Goal: Transaction & Acquisition: Subscribe to service/newsletter

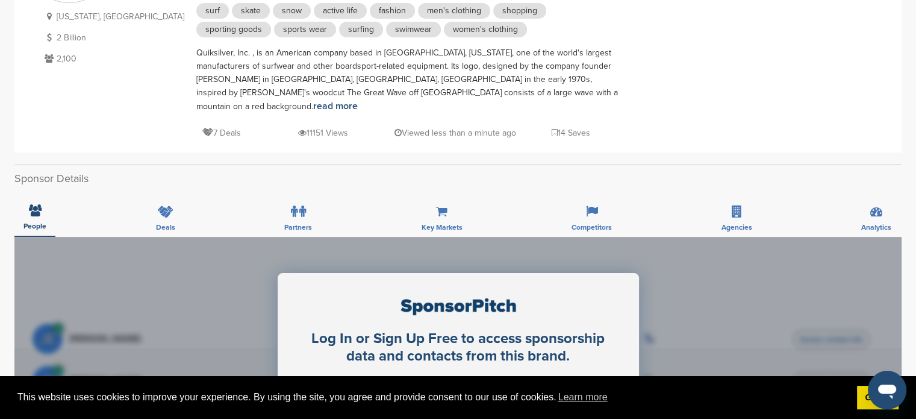
scroll to position [188, 0]
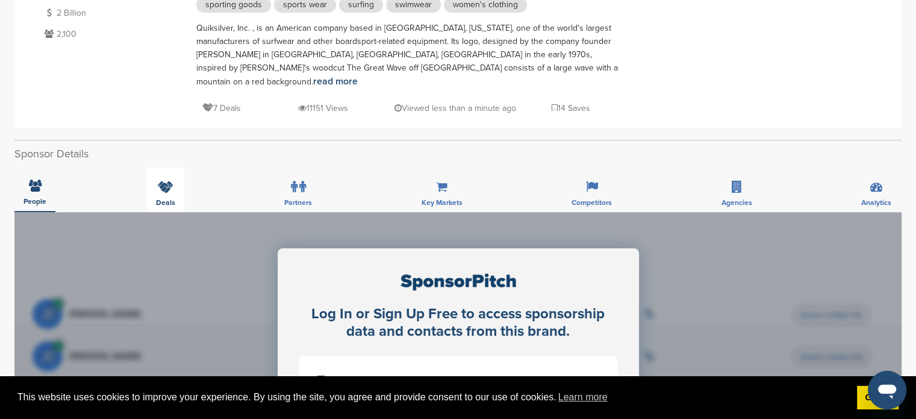
click at [163, 181] on icon at bounding box center [166, 187] width 16 height 12
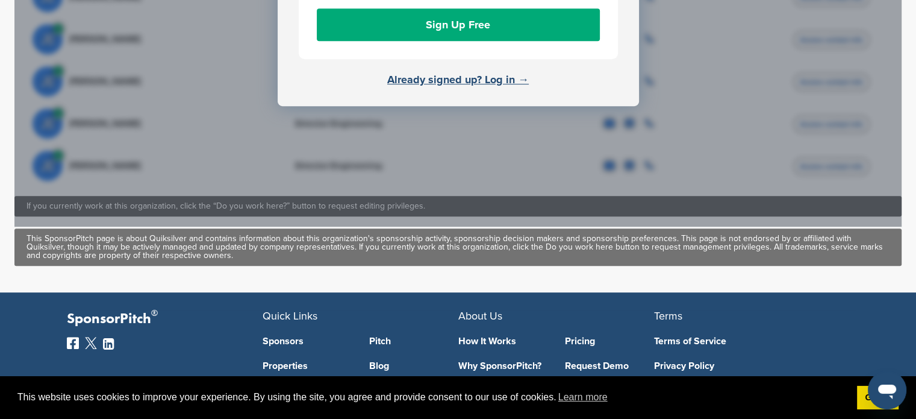
scroll to position [517, 0]
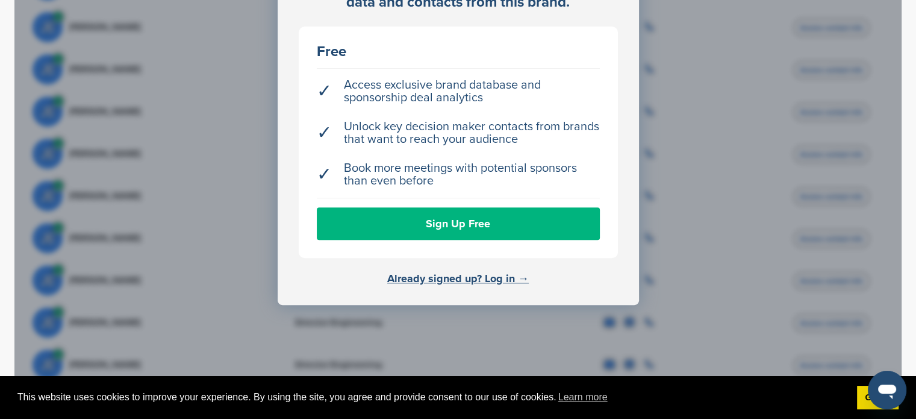
click at [378, 207] on link "Sign Up Free" at bounding box center [458, 223] width 283 height 33
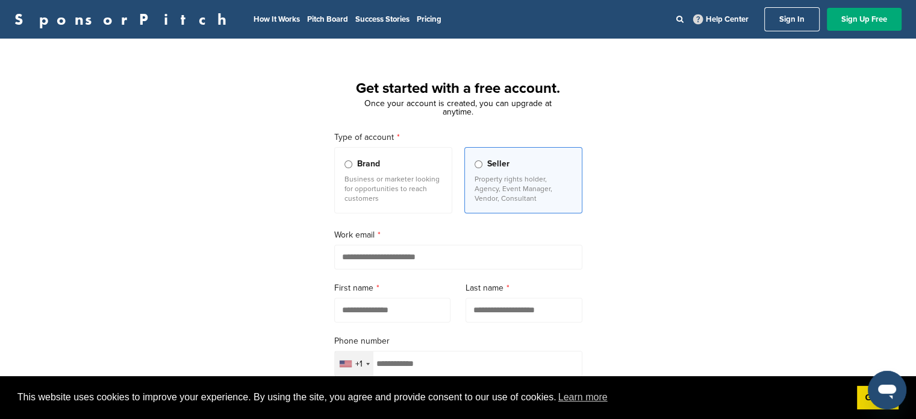
click at [345, 115] on div "Get started with a free account. Once your account is created, you can upgrade …" at bounding box center [458, 97] width 277 height 39
click at [346, 141] on label "Type of account" at bounding box center [458, 137] width 248 height 13
click at [338, 146] on div "Type of account Brand Business or marketer looking for opportunities to reach c…" at bounding box center [458, 174] width 248 height 86
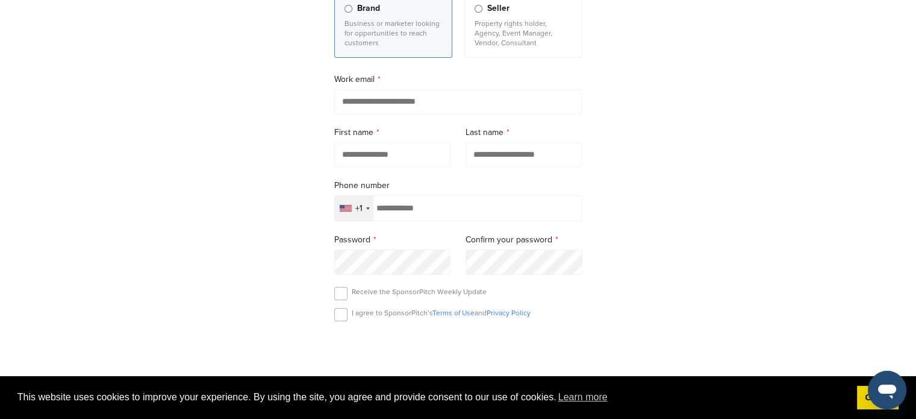
scroll to position [156, 0]
click at [343, 294] on label at bounding box center [340, 292] width 13 height 13
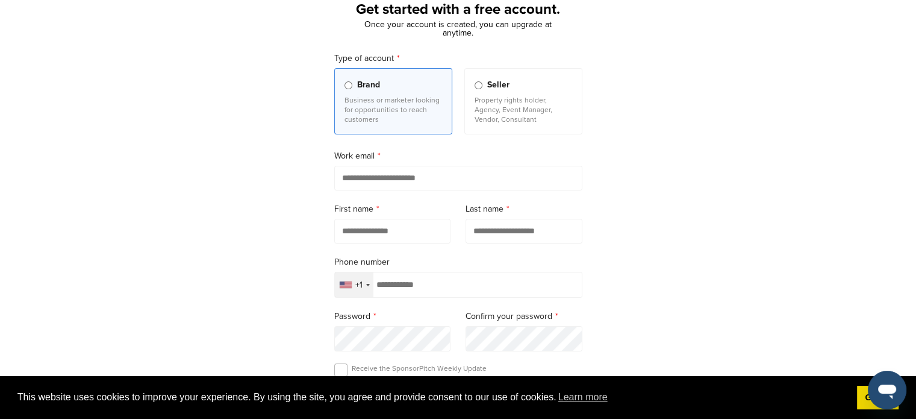
scroll to position [79, 0]
click at [379, 180] on input "email" at bounding box center [458, 177] width 248 height 25
type input "**********"
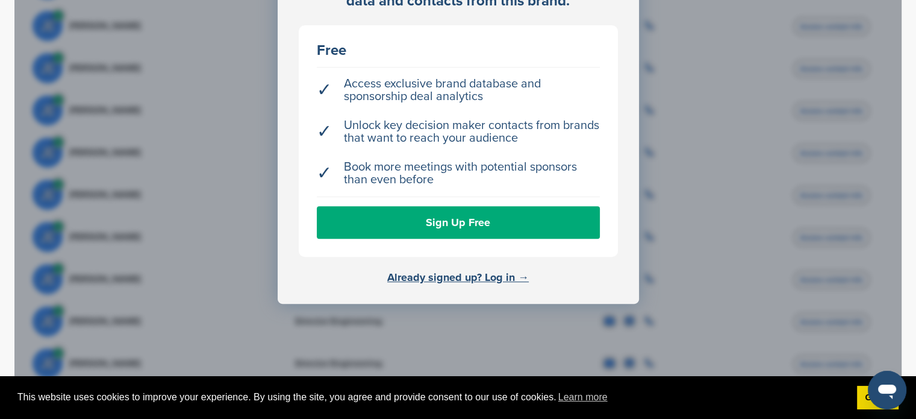
scroll to position [517, 0]
